Goal: Information Seeking & Learning: Learn about a topic

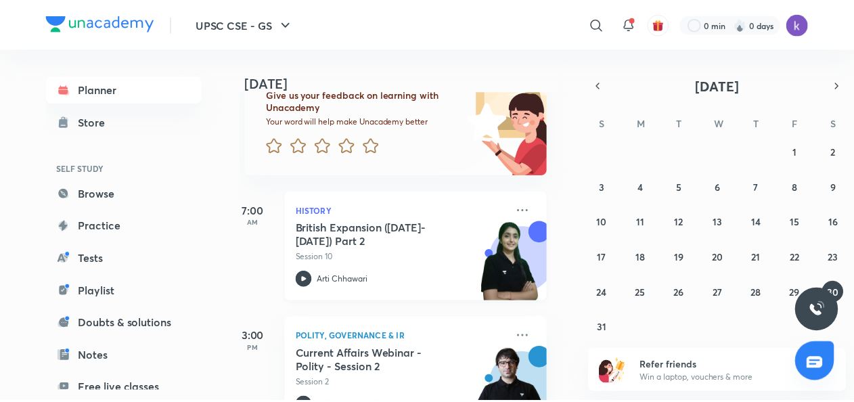
scroll to position [0, 14]
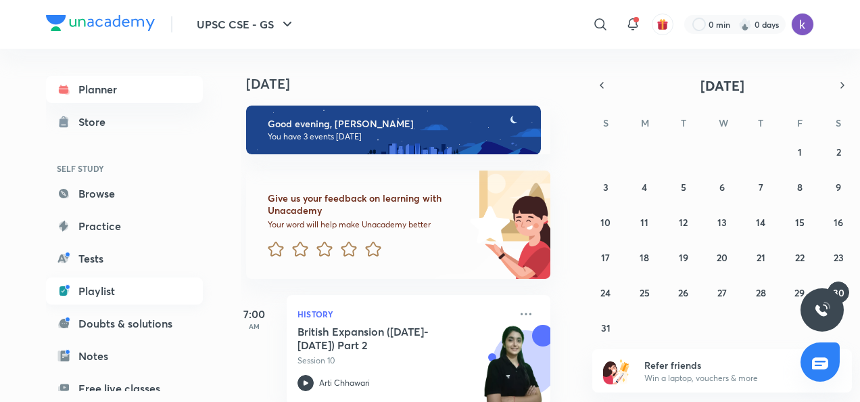
click at [124, 290] on link "Playlist" at bounding box center [124, 290] width 157 height 27
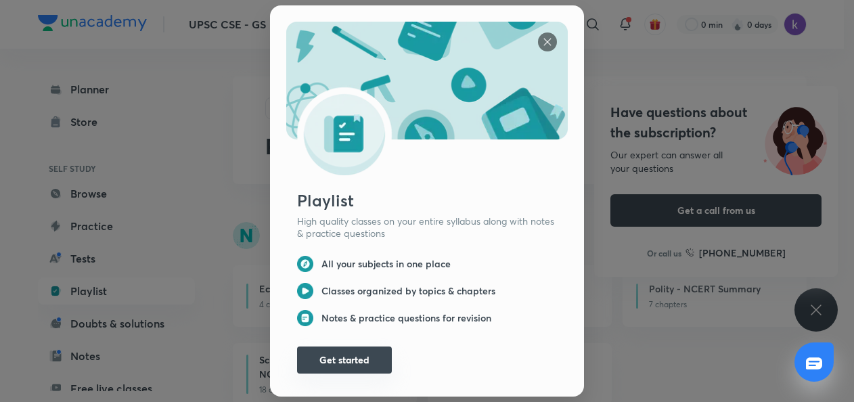
click at [342, 353] on button "Get started" at bounding box center [344, 359] width 95 height 27
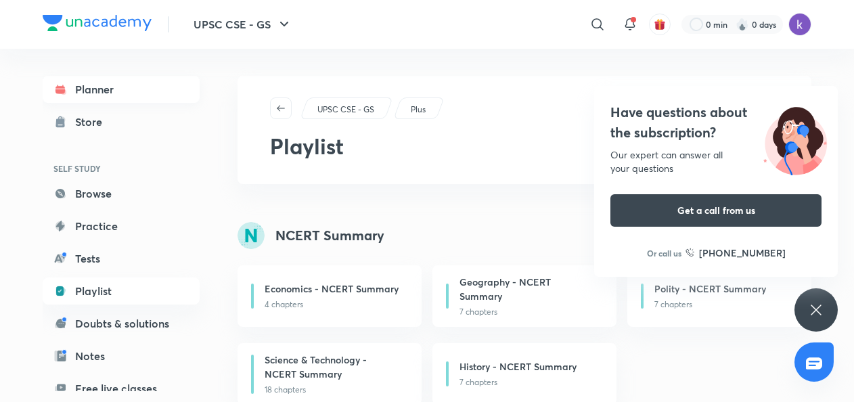
click at [134, 92] on link "Planner" at bounding box center [121, 89] width 157 height 27
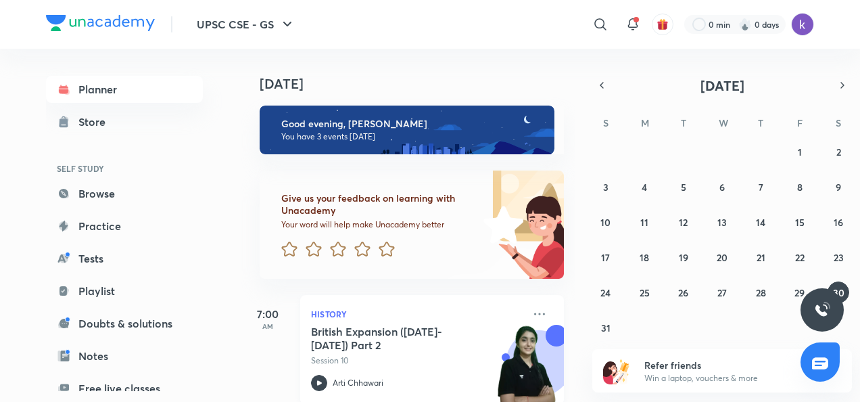
click at [420, 342] on h5 "British Expansion ([DATE]- [DATE]) Part 2" at bounding box center [395, 338] width 168 height 27
click at [111, 198] on link "Browse" at bounding box center [124, 193] width 157 height 27
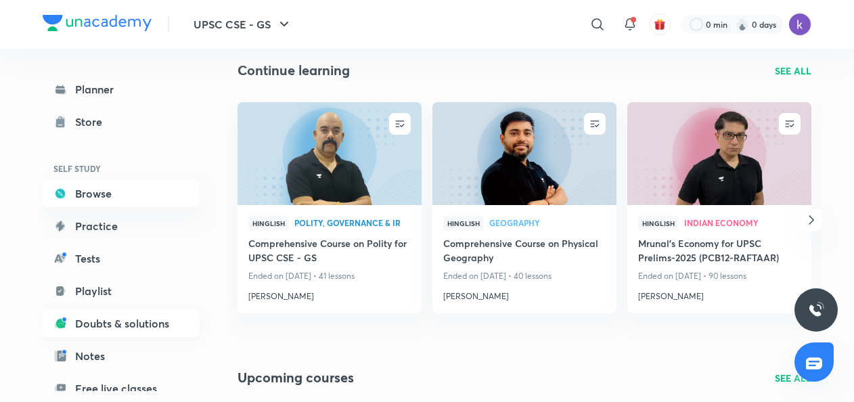
scroll to position [142, 0]
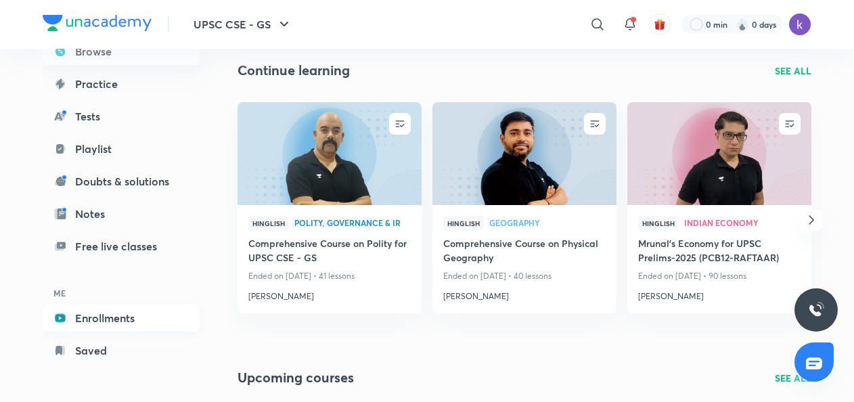
click at [119, 318] on link "Enrollments" at bounding box center [121, 317] width 157 height 27
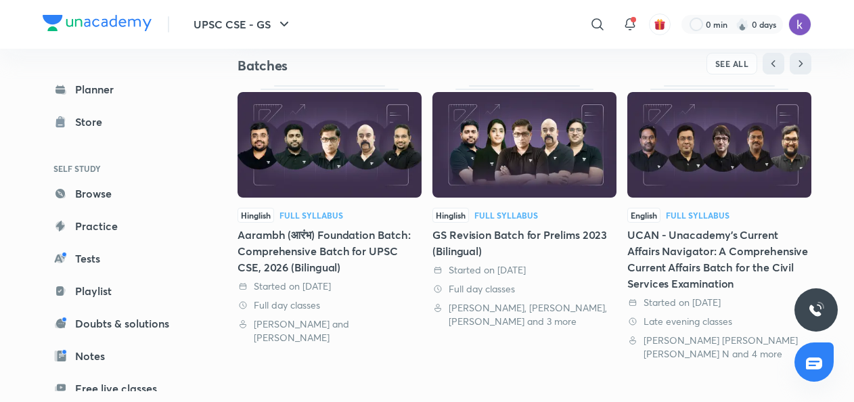
scroll to position [273, 0]
click at [340, 129] on img at bounding box center [329, 144] width 184 height 106
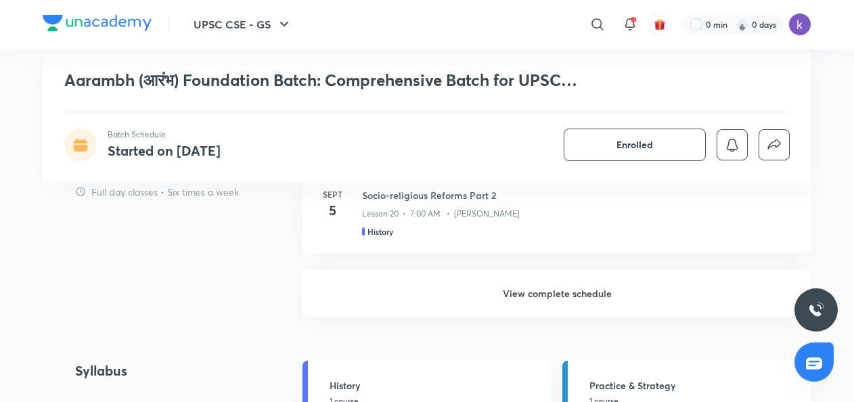
scroll to position [1147, 0]
click at [437, 299] on h6 "View complete schedule" at bounding box center [556, 292] width 509 height 47
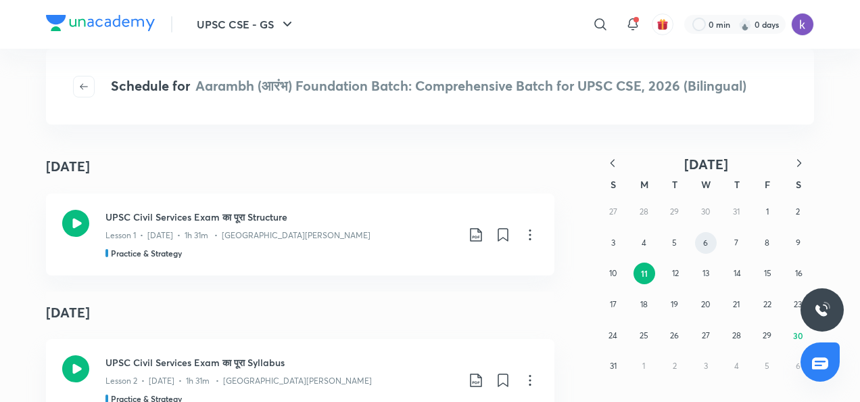
click at [705, 244] on abbr "6" at bounding box center [705, 242] width 5 height 10
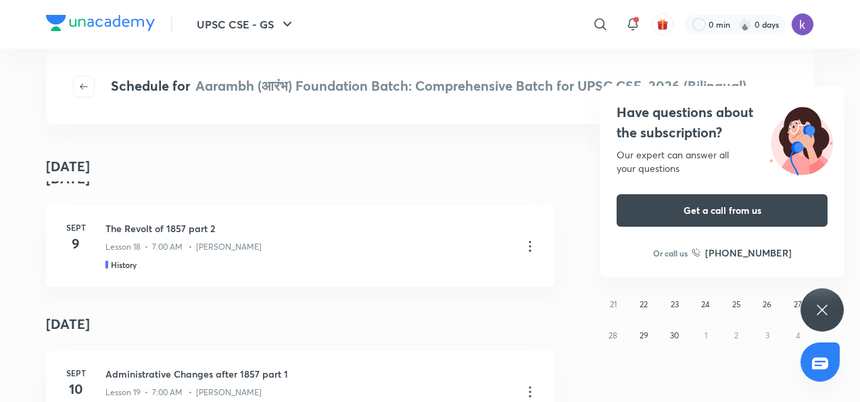
scroll to position [3186, 0]
